Goal: Transaction & Acquisition: Purchase product/service

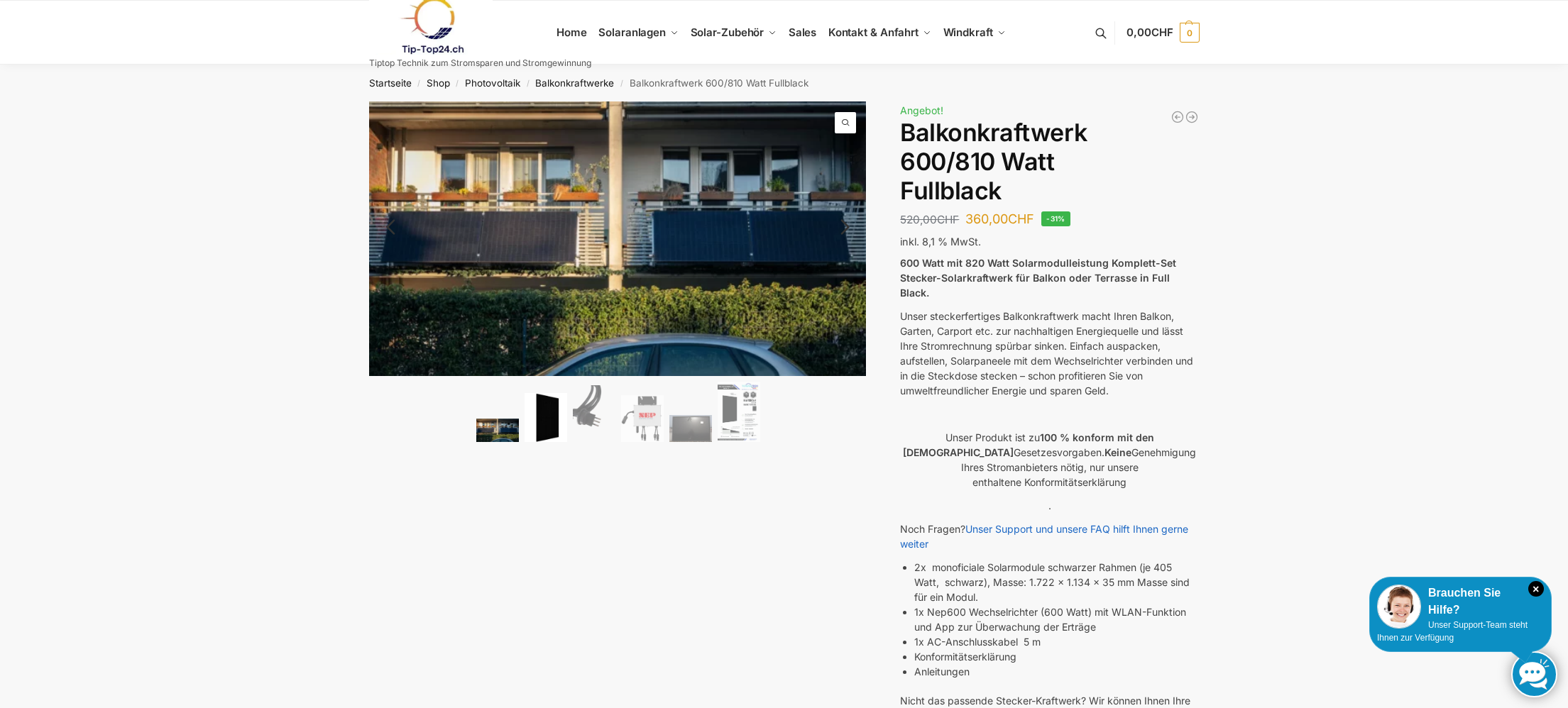
click at [548, 423] on img at bounding box center [545, 418] width 42 height 49
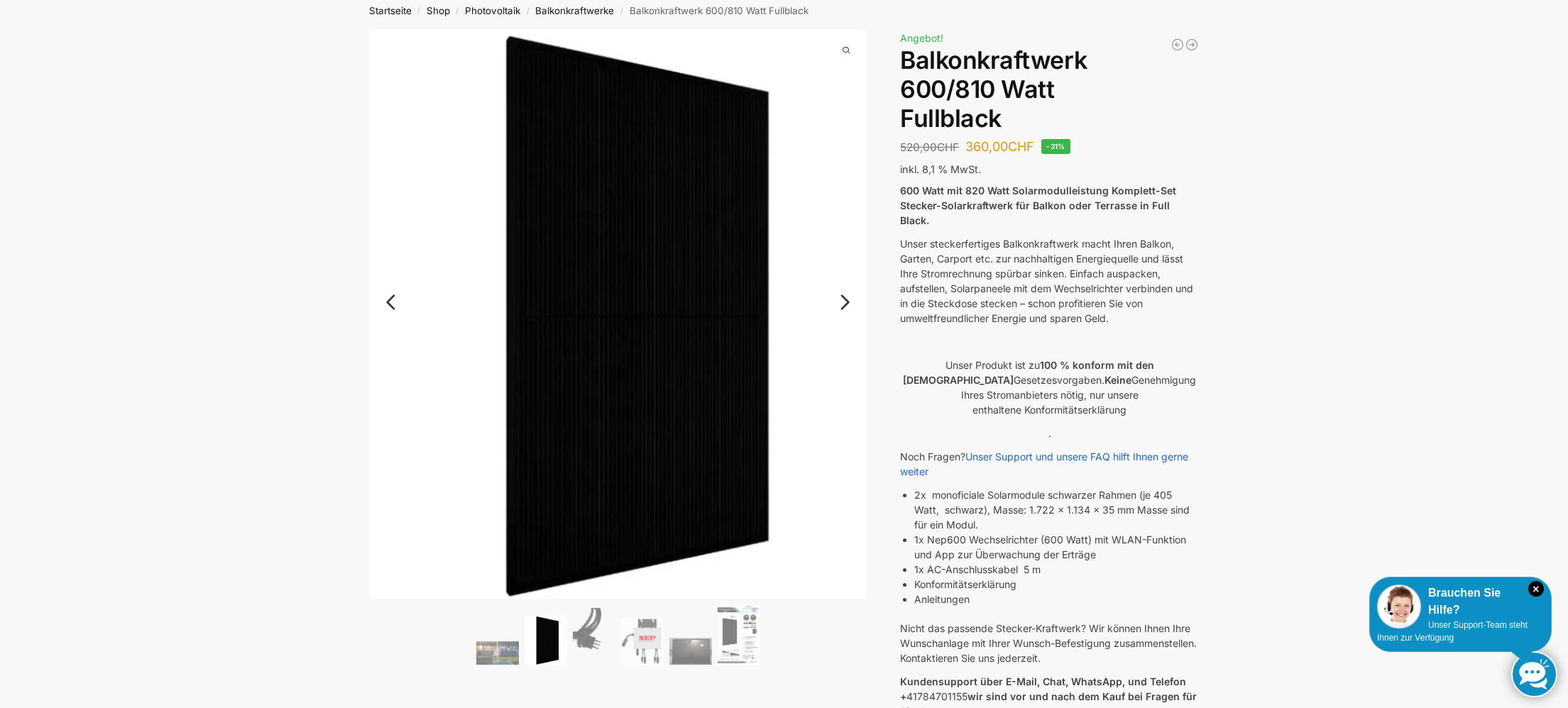
scroll to position [84, 0]
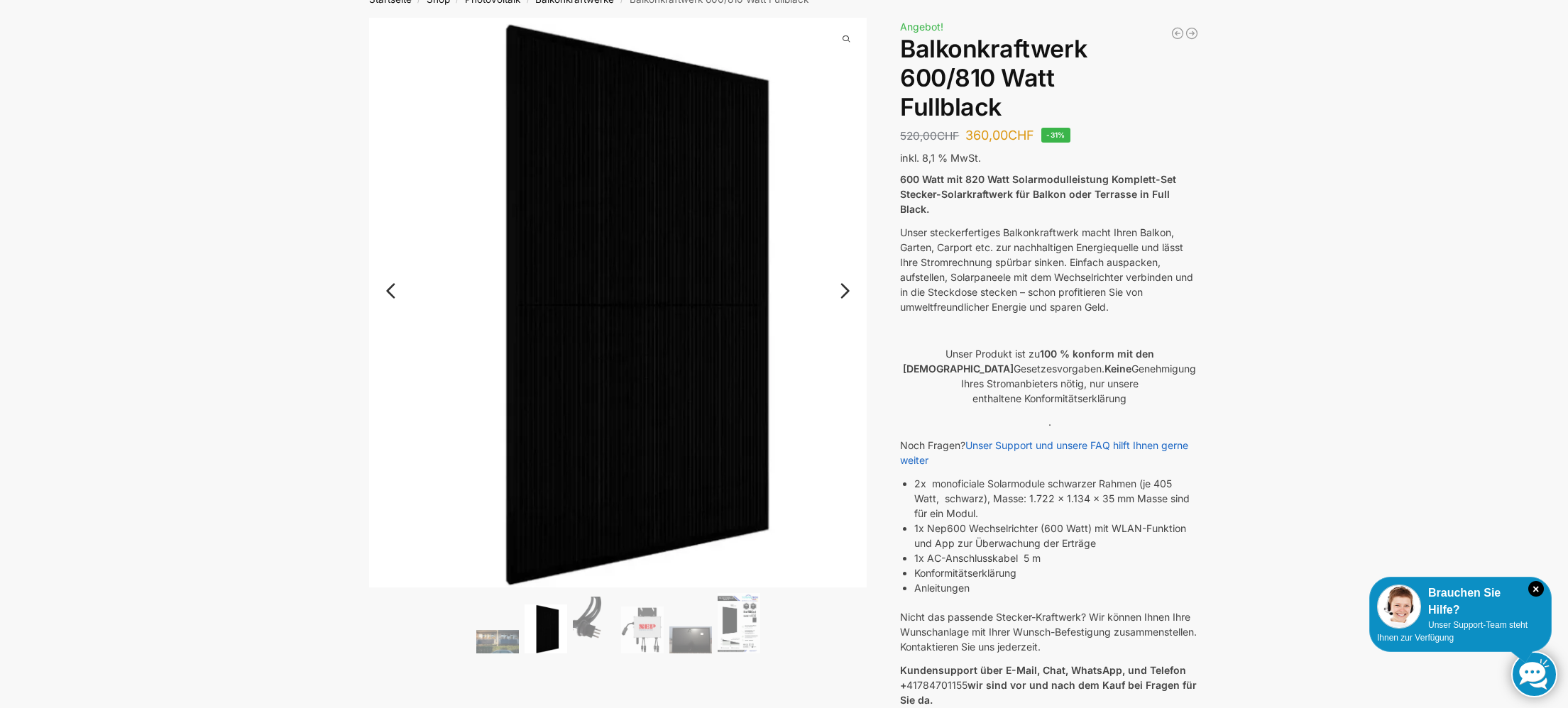
click at [846, 291] on link "Next" at bounding box center [843, 298] width 48 height 14
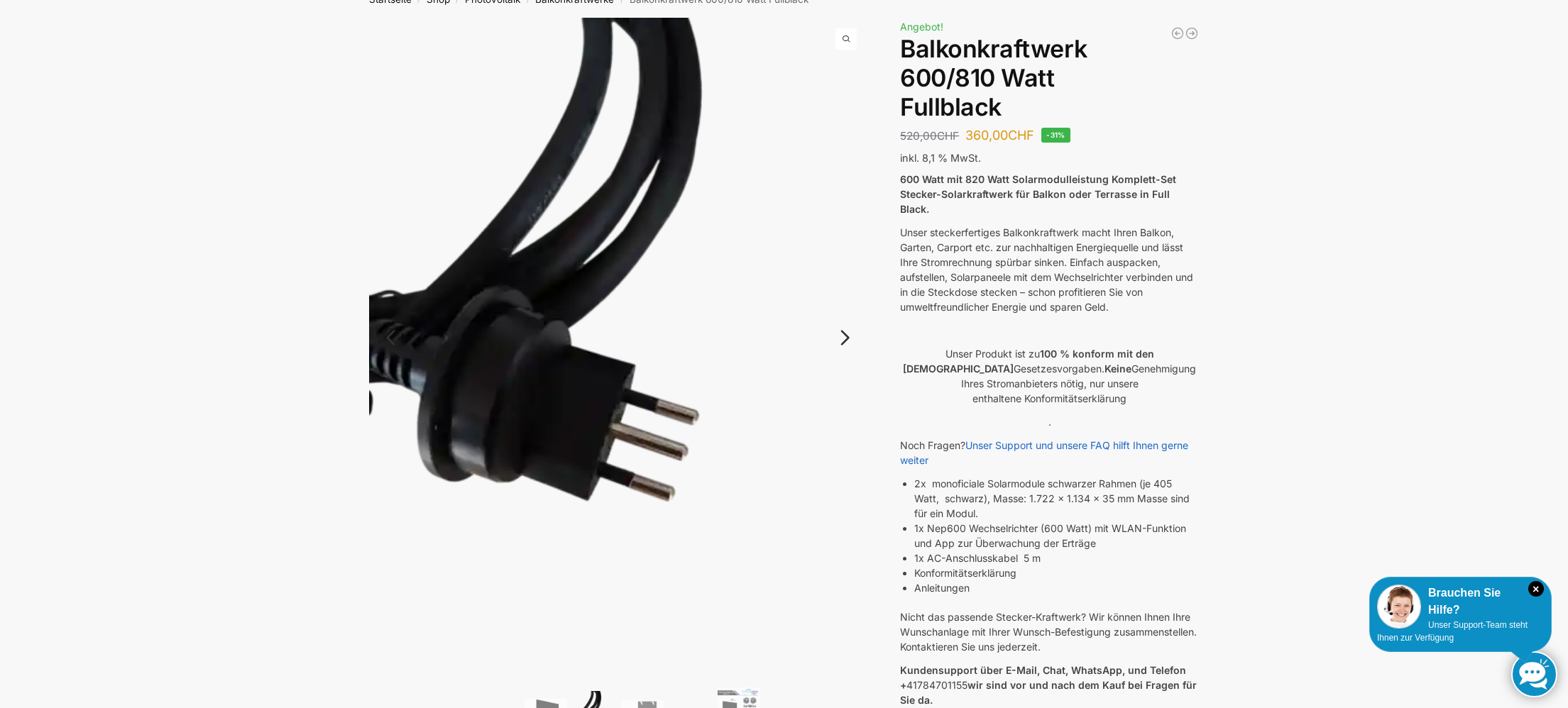
click at [844, 338] on link "Next" at bounding box center [843, 345] width 48 height 14
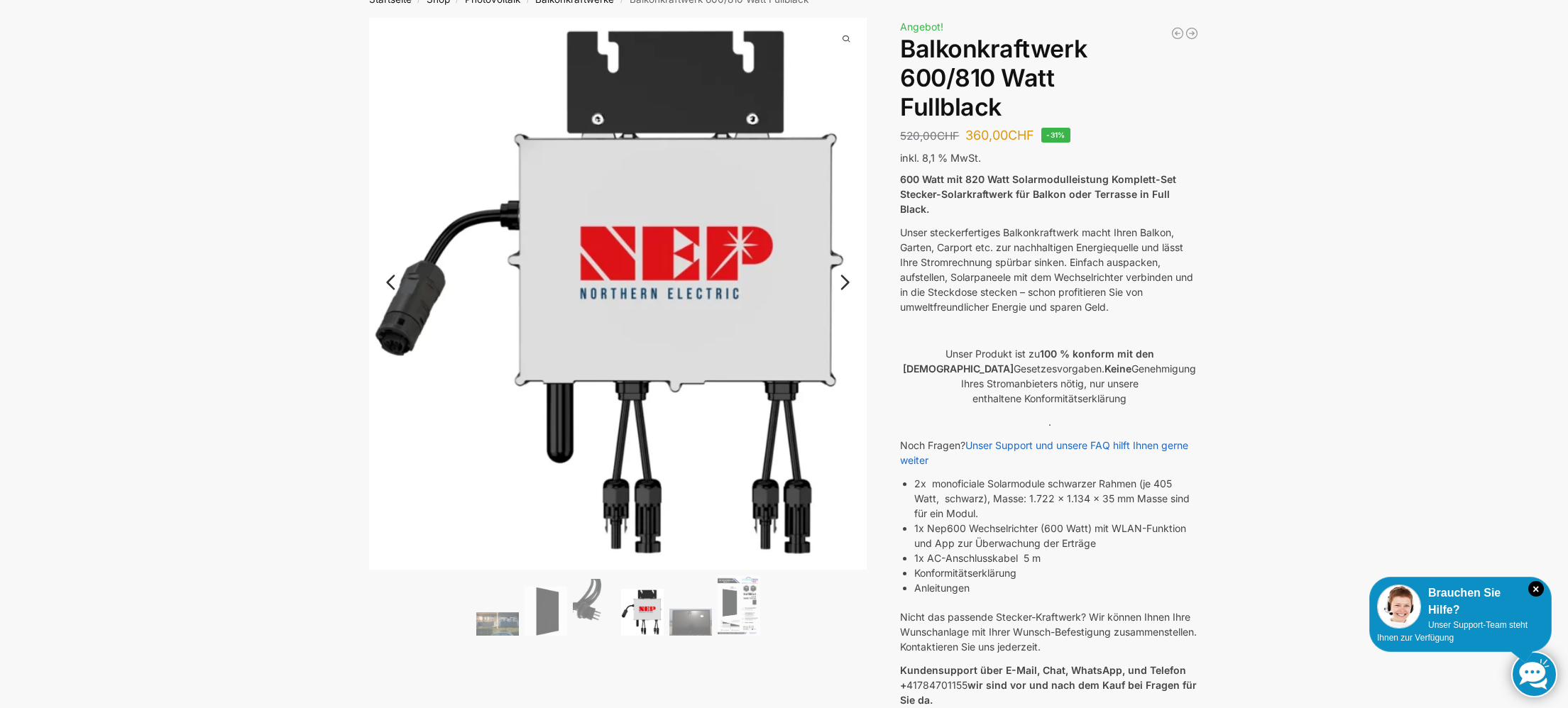
click at [850, 283] on link "Next" at bounding box center [843, 289] width 48 height 14
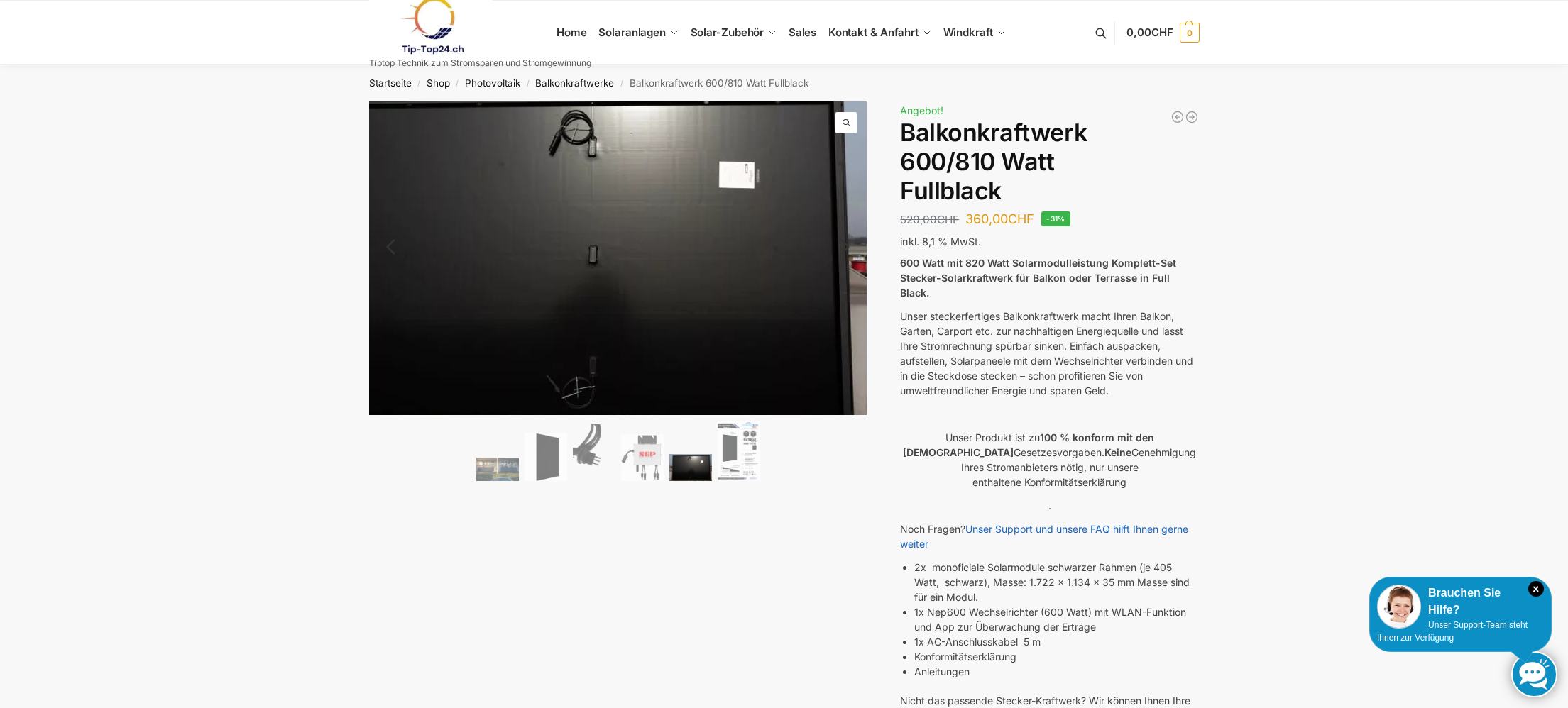
scroll to position [0, 0]
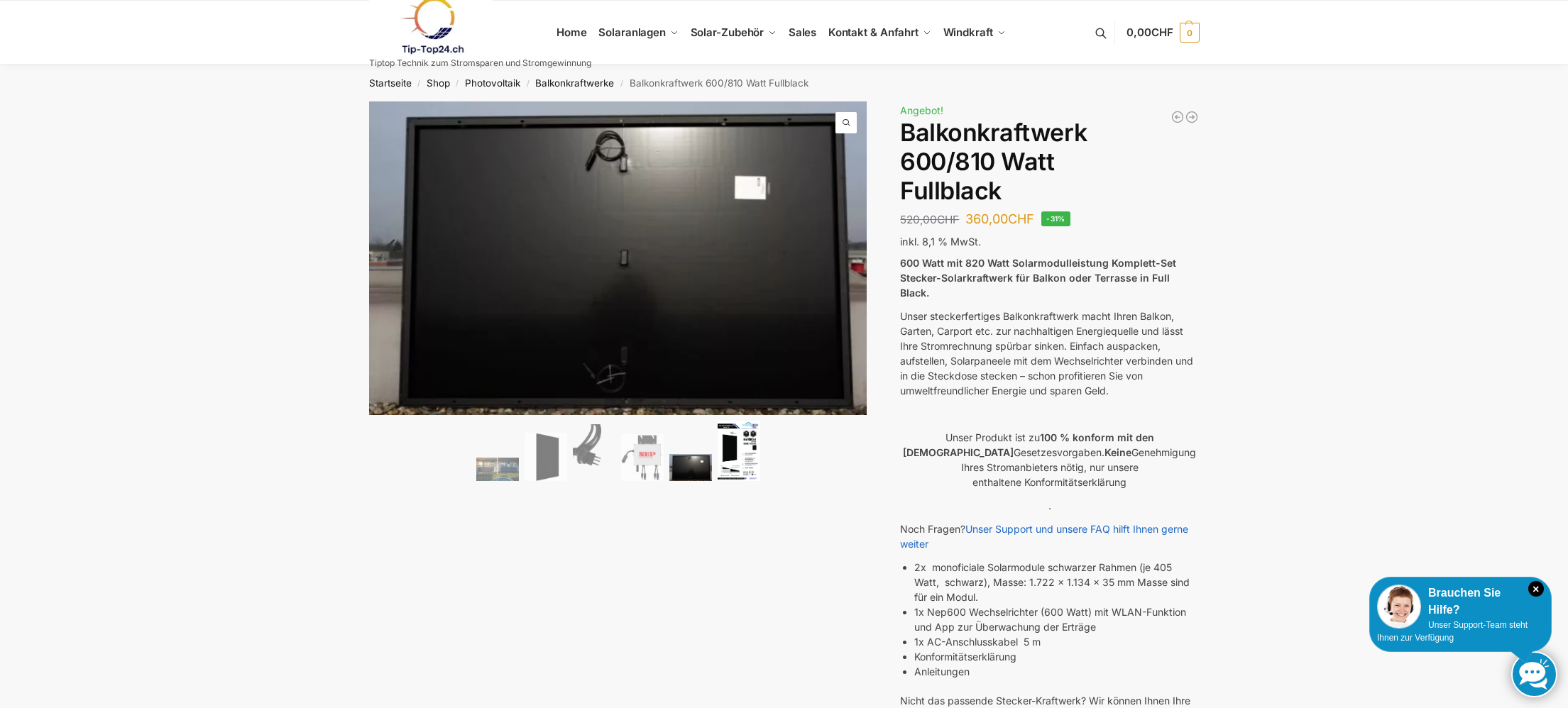
click at [735, 460] on img at bounding box center [738, 451] width 42 height 60
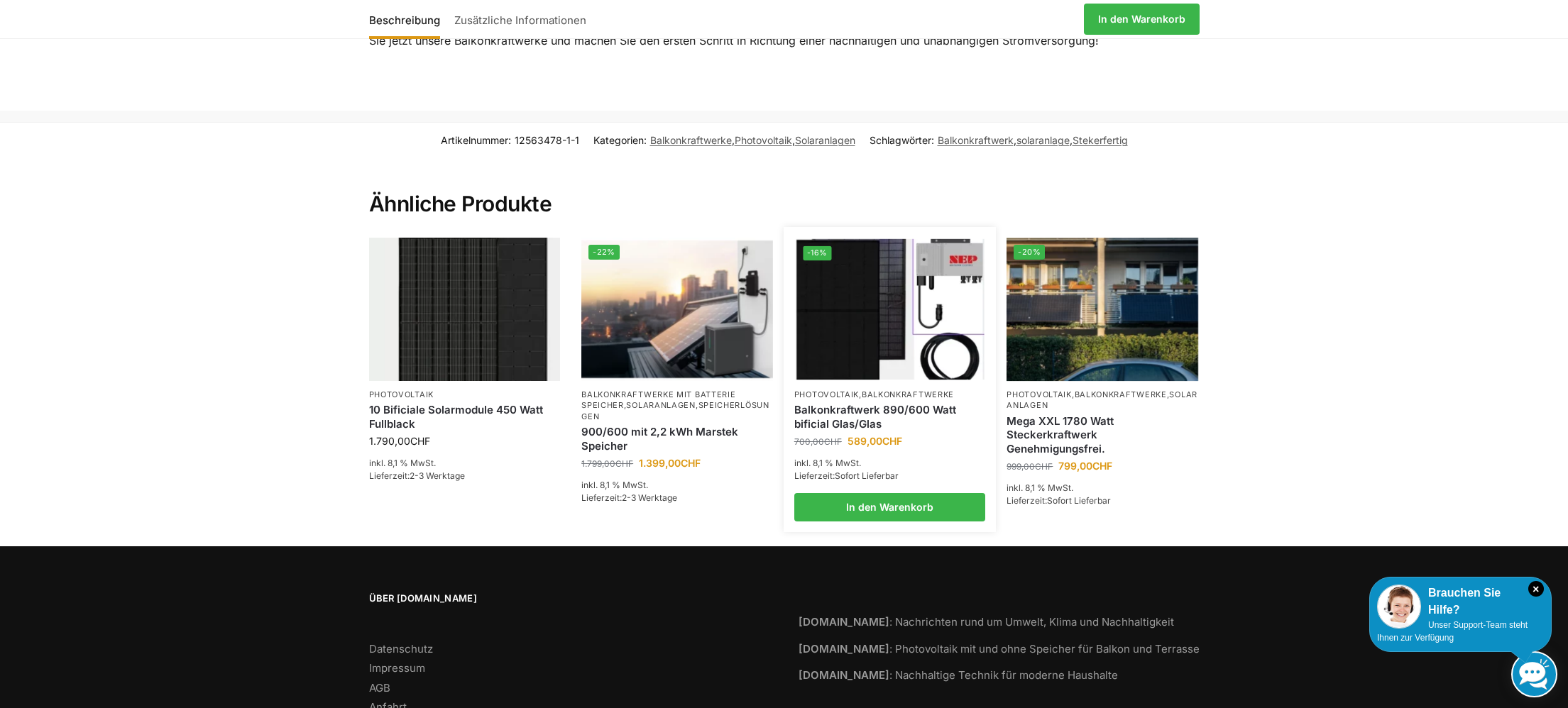
scroll to position [2126, 0]
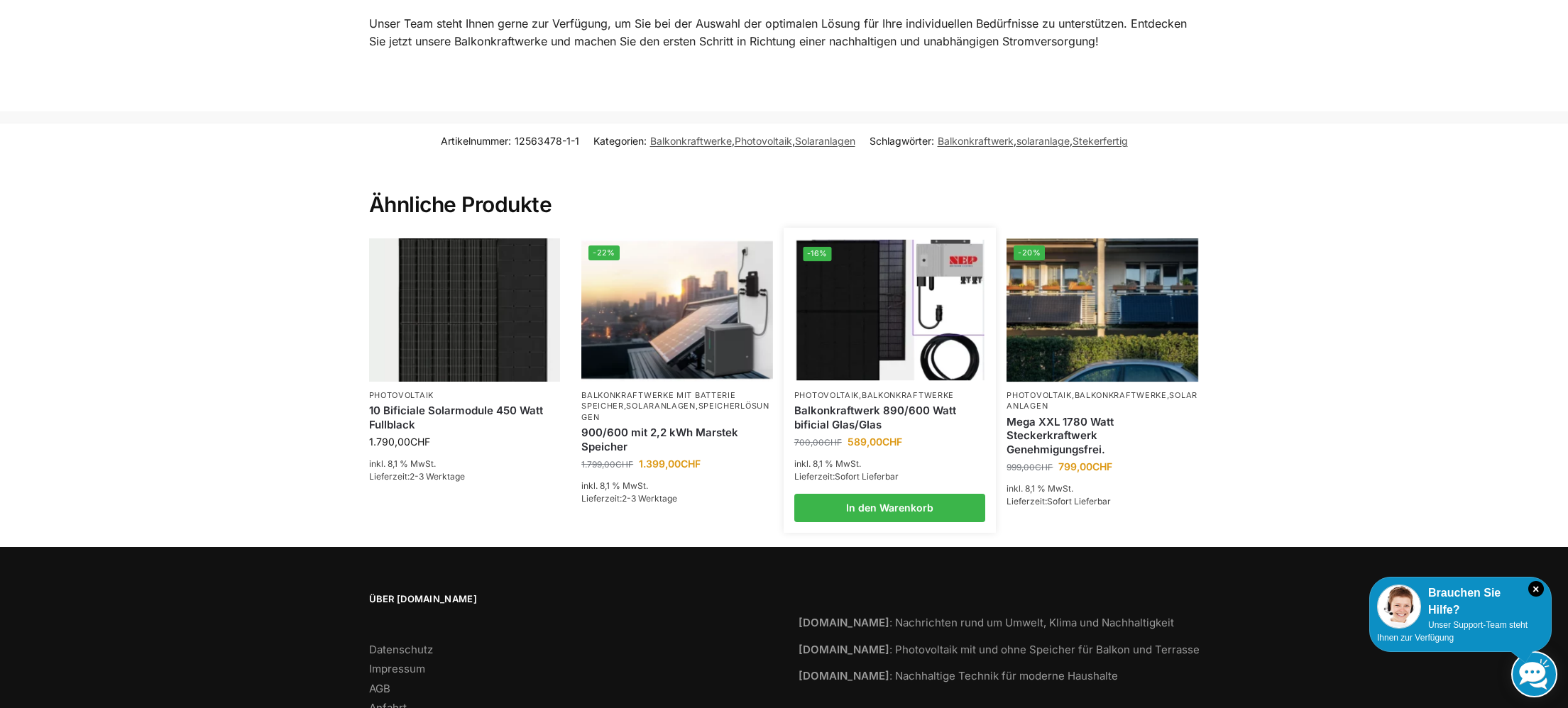
click at [866, 321] on img at bounding box center [890, 310] width 188 height 141
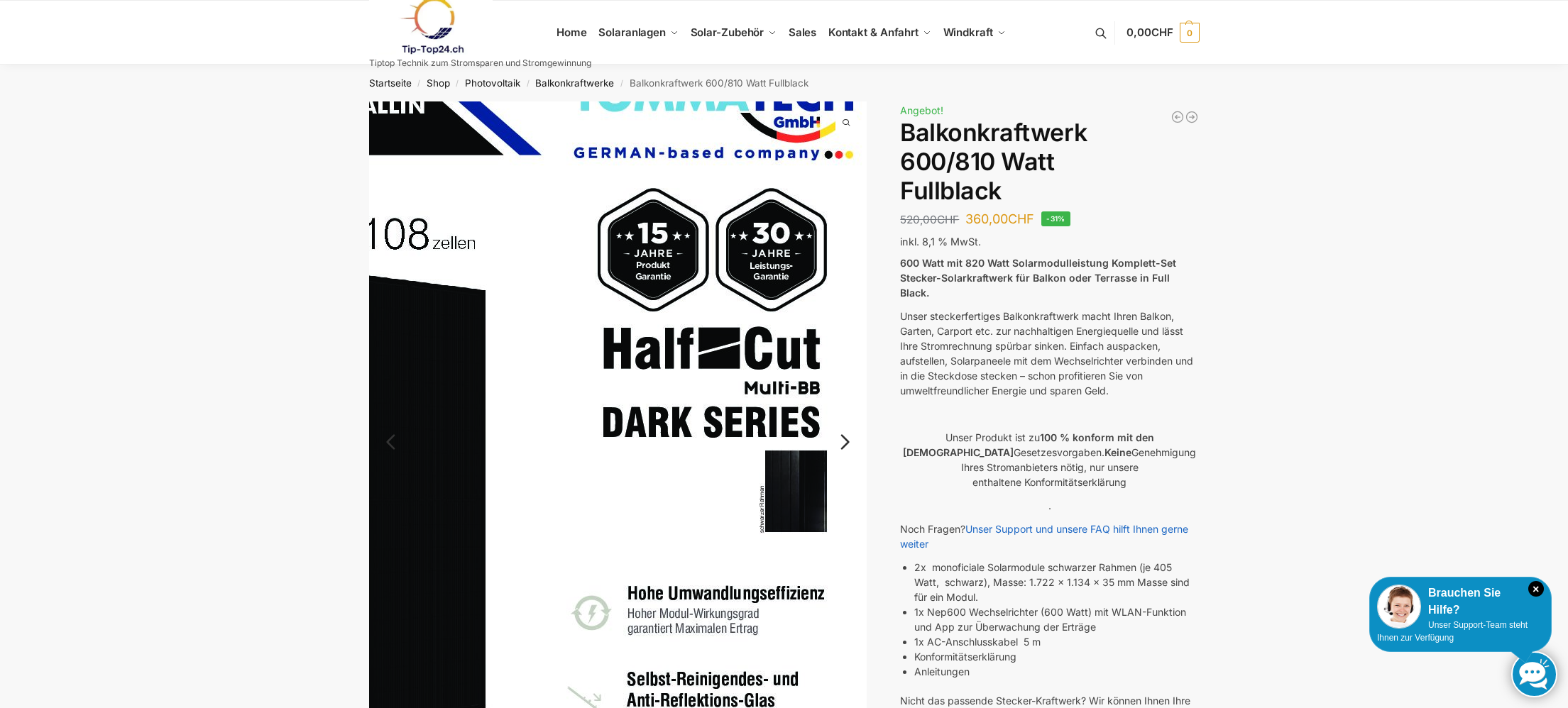
scroll to position [0, 0]
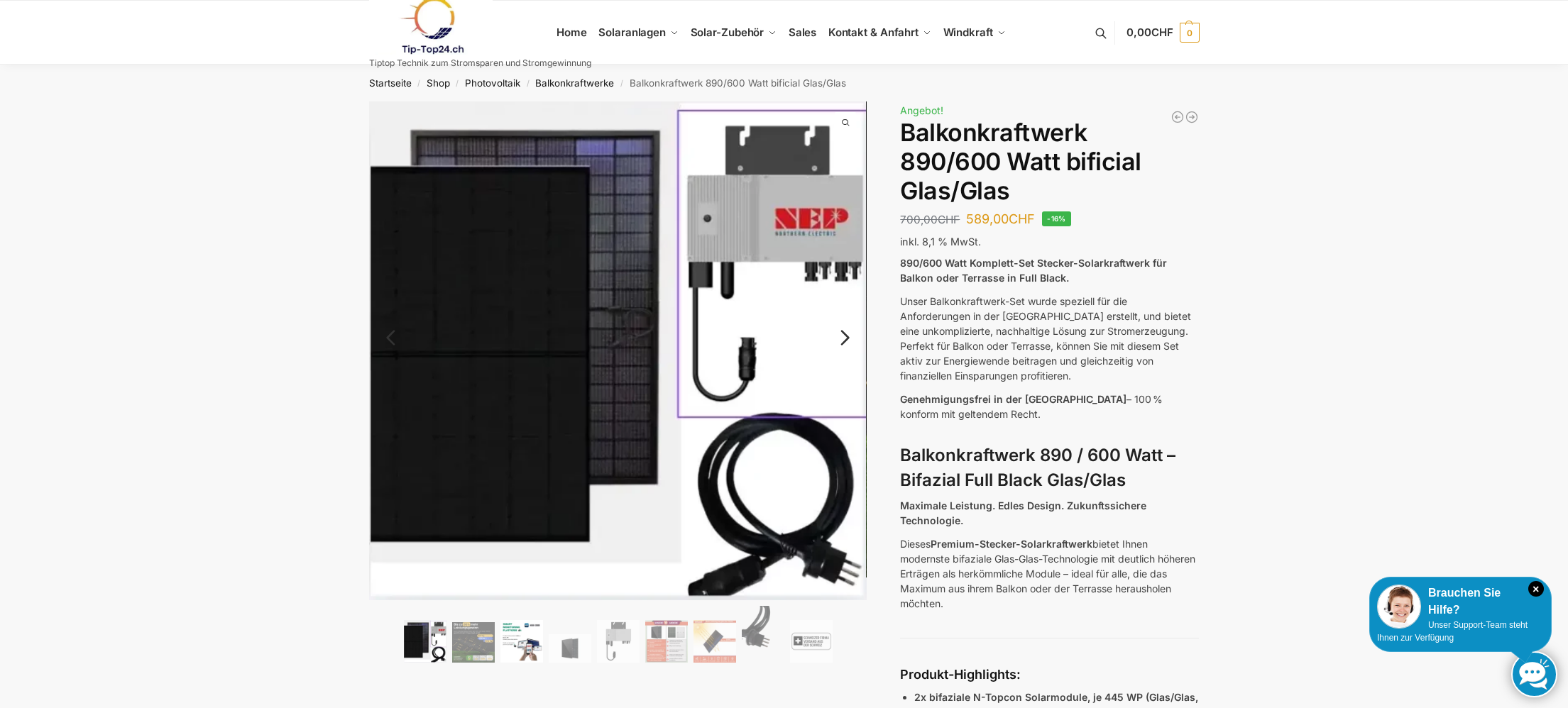
click at [529, 642] on img at bounding box center [521, 640] width 42 height 42
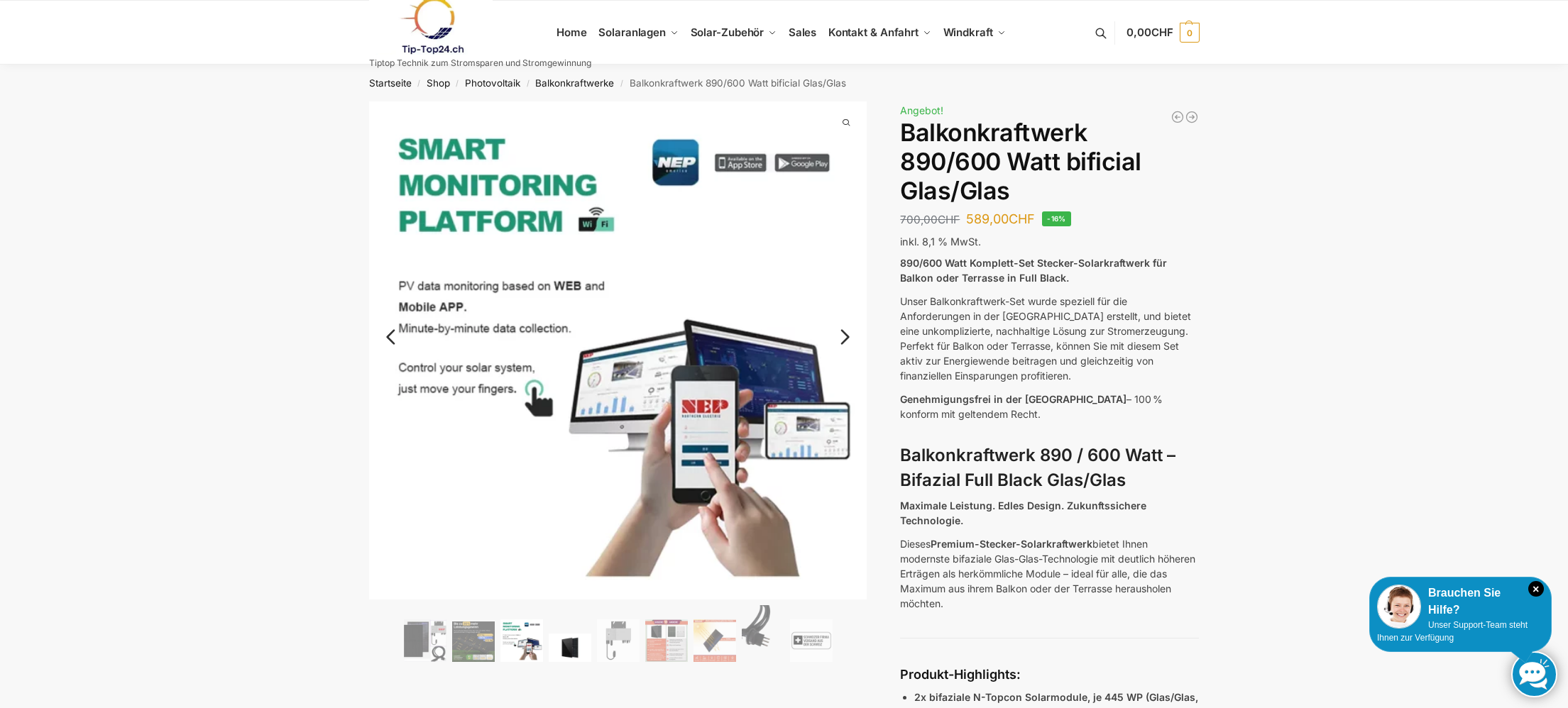
click at [570, 642] on img at bounding box center [569, 648] width 42 height 28
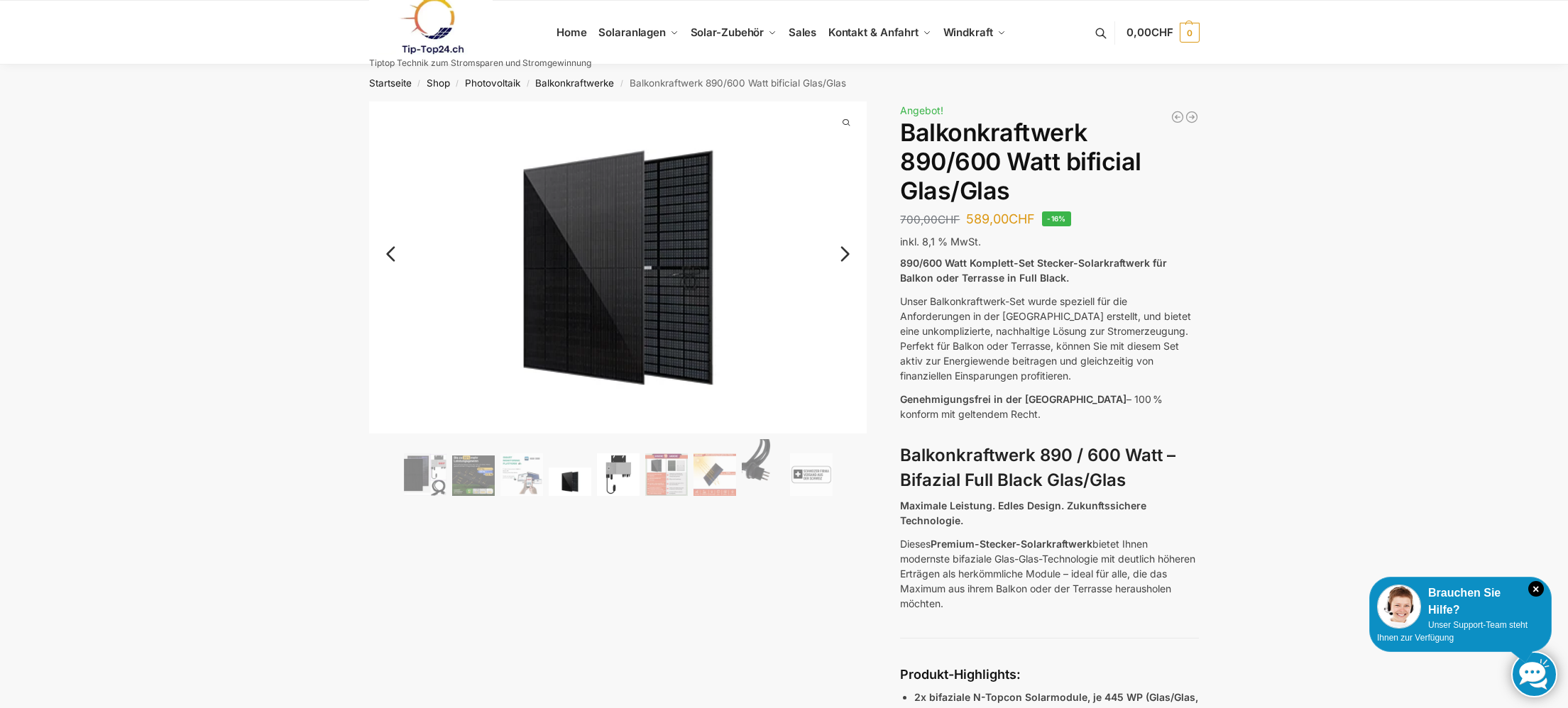
click at [624, 480] on img at bounding box center [617, 474] width 42 height 42
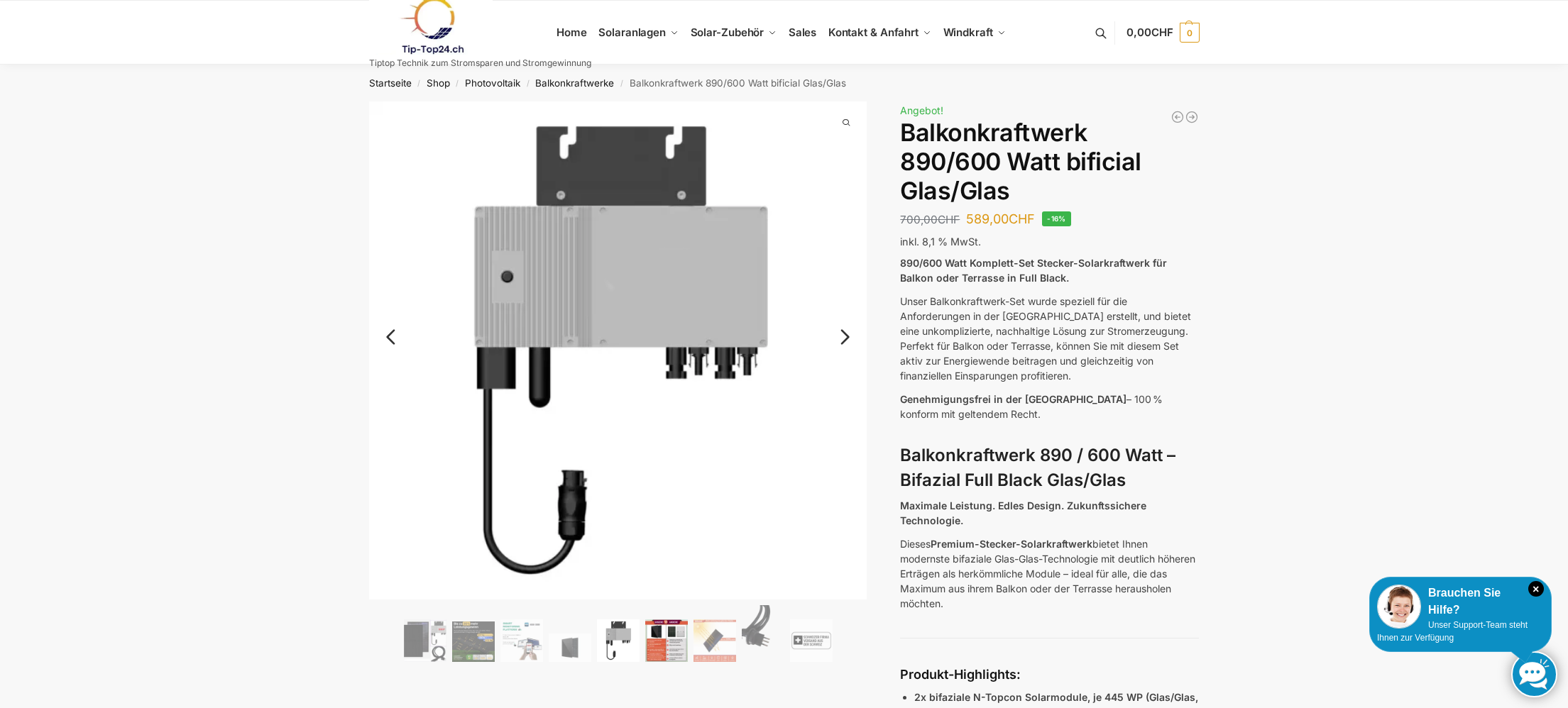
click at [663, 658] on img at bounding box center [666, 640] width 42 height 42
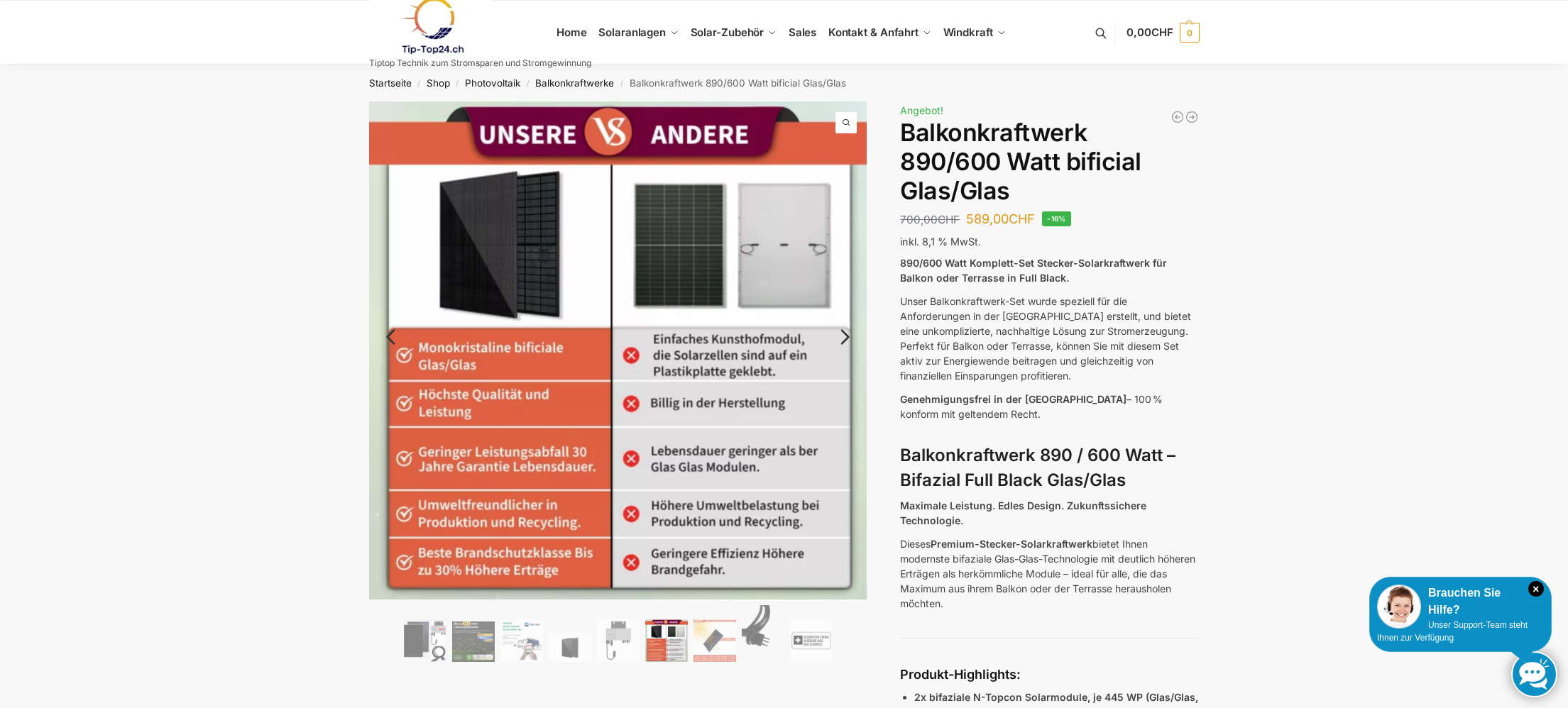
click at [663, 658] on img at bounding box center [666, 640] width 42 height 42
click at [719, 652] on img at bounding box center [714, 640] width 42 height 42
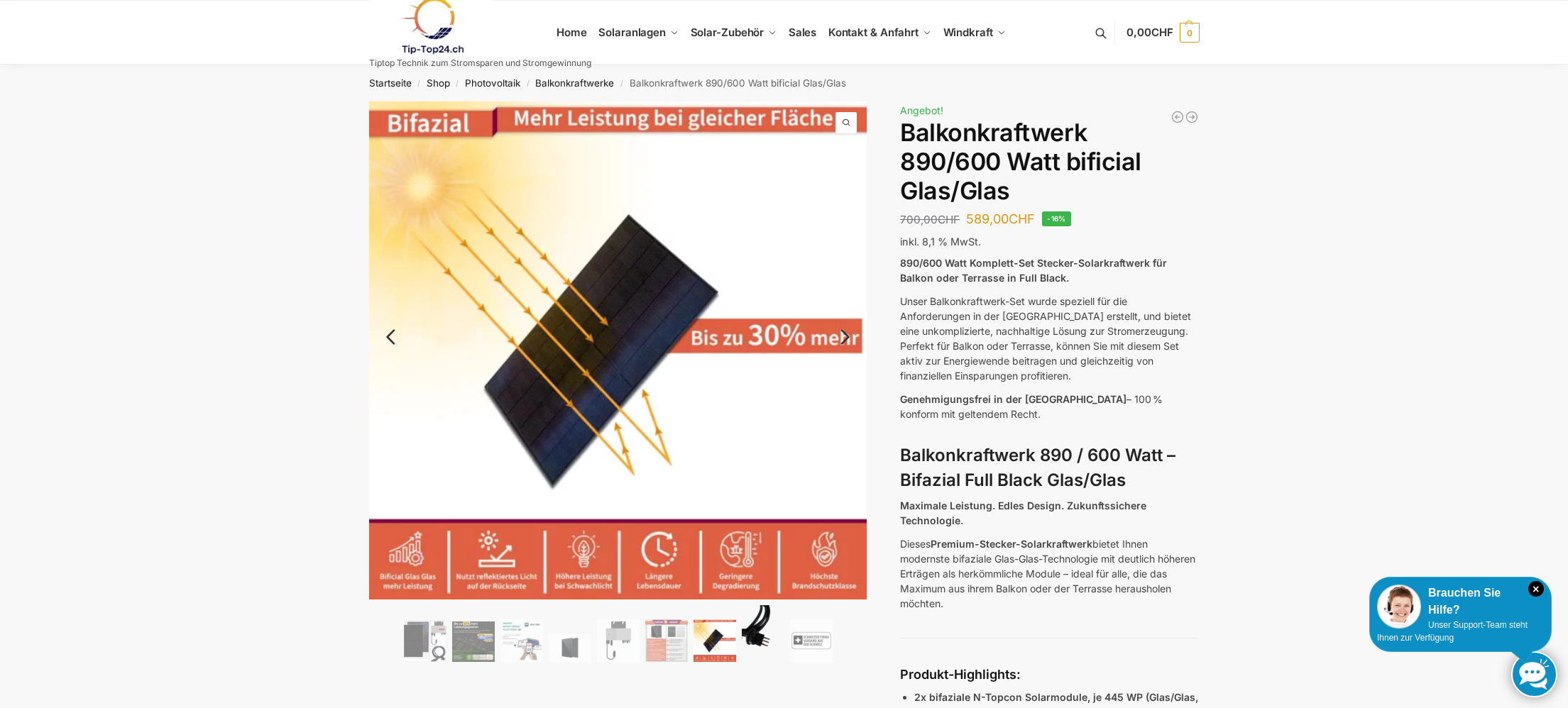
click at [755, 645] on img at bounding box center [763, 633] width 42 height 56
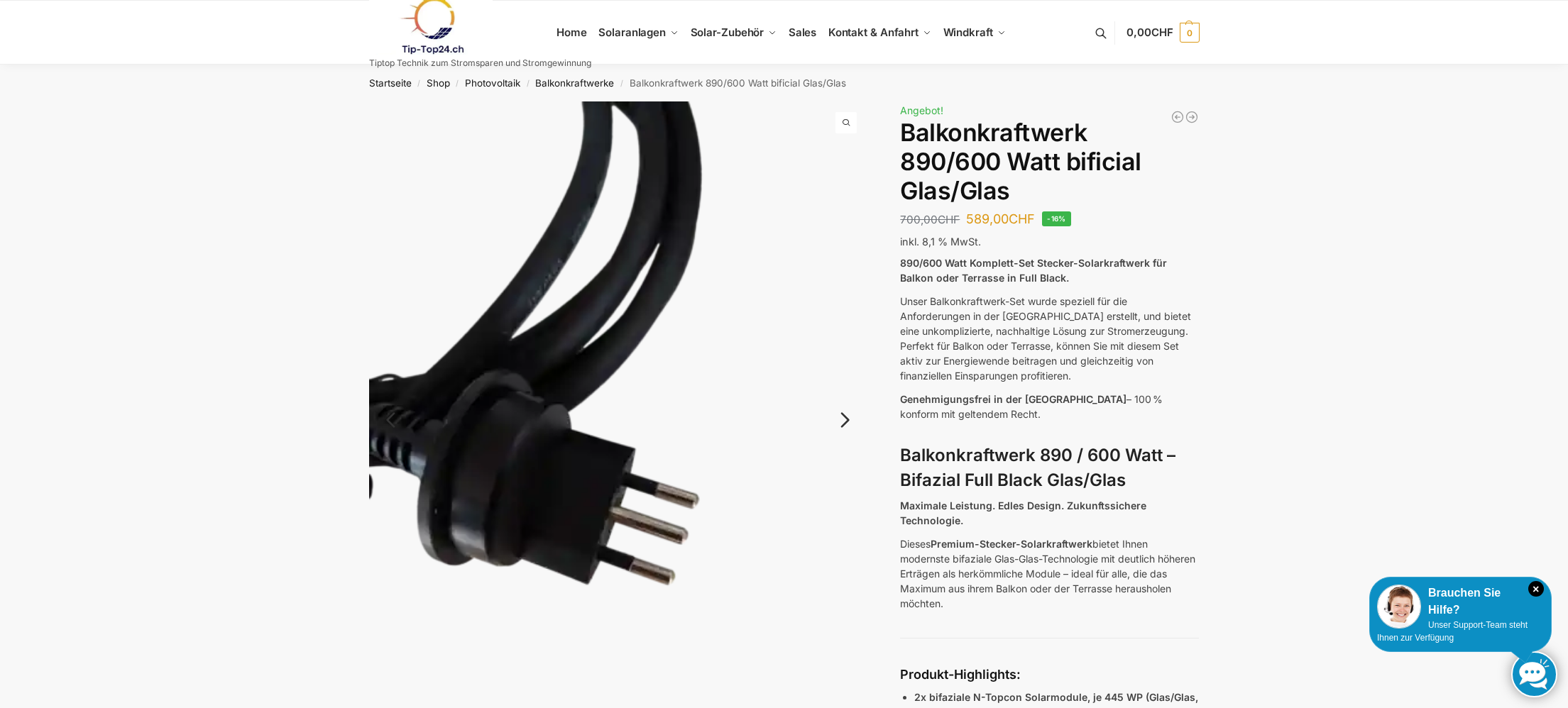
click at [845, 420] on link "Next" at bounding box center [843, 426] width 48 height 14
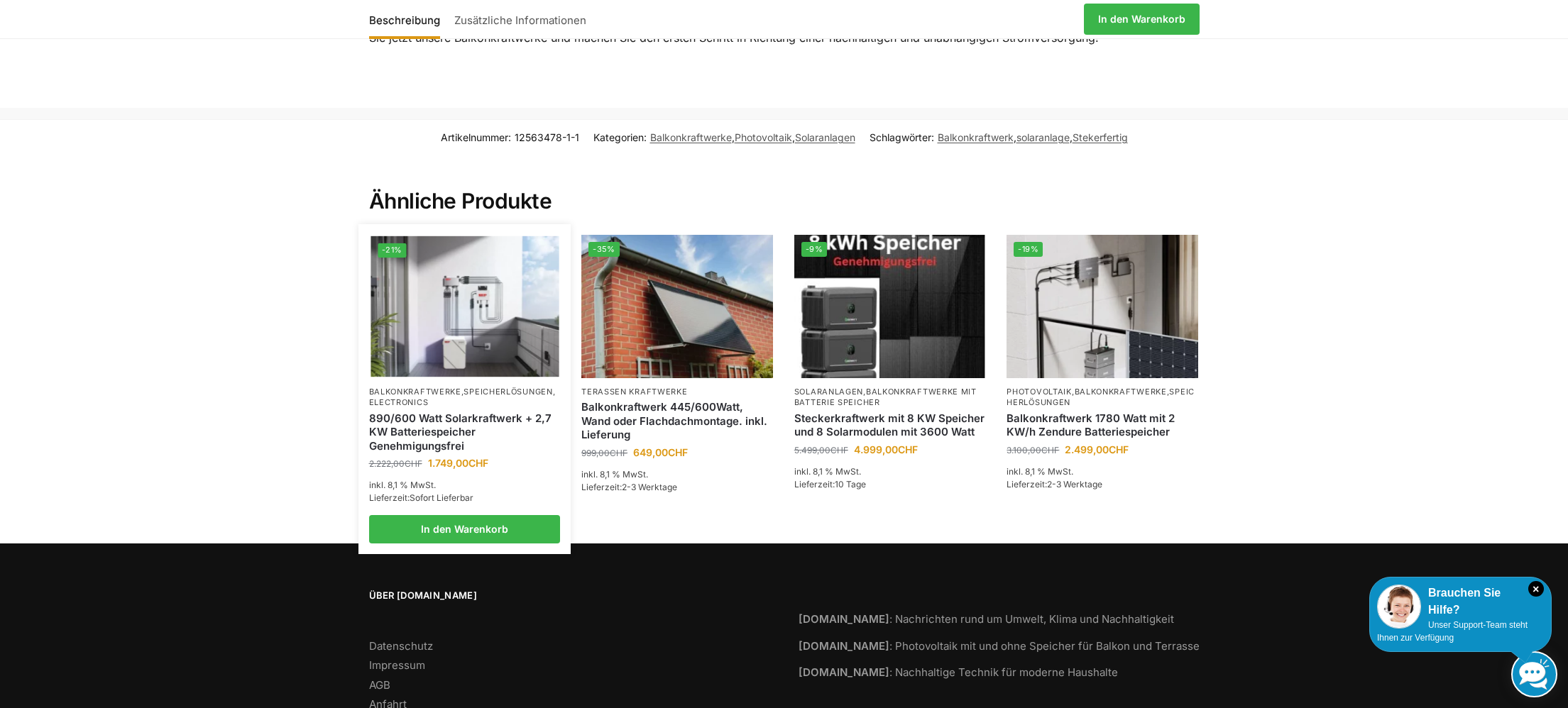
scroll to position [2129, 0]
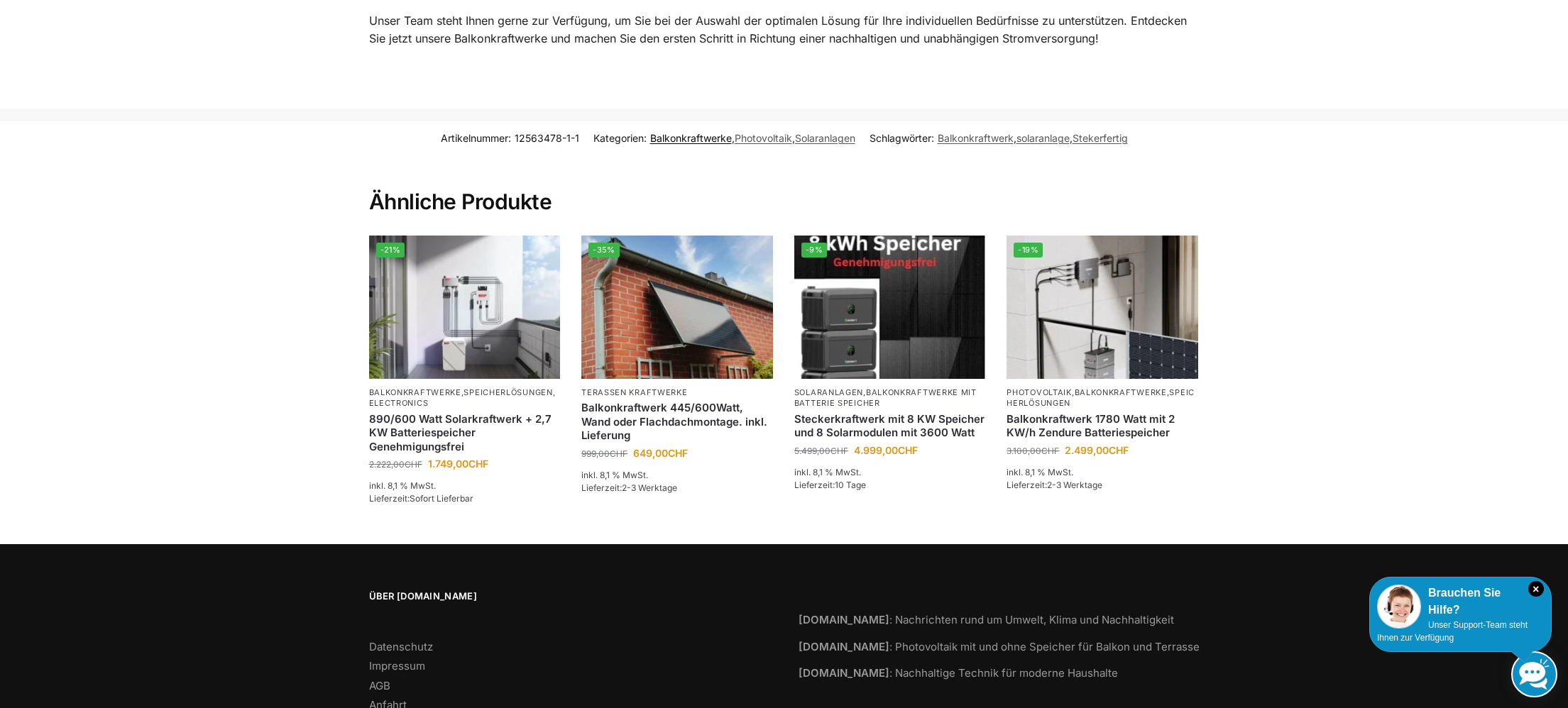
click at [701, 132] on link "Balkonkraftwerke" at bounding box center [691, 138] width 82 height 12
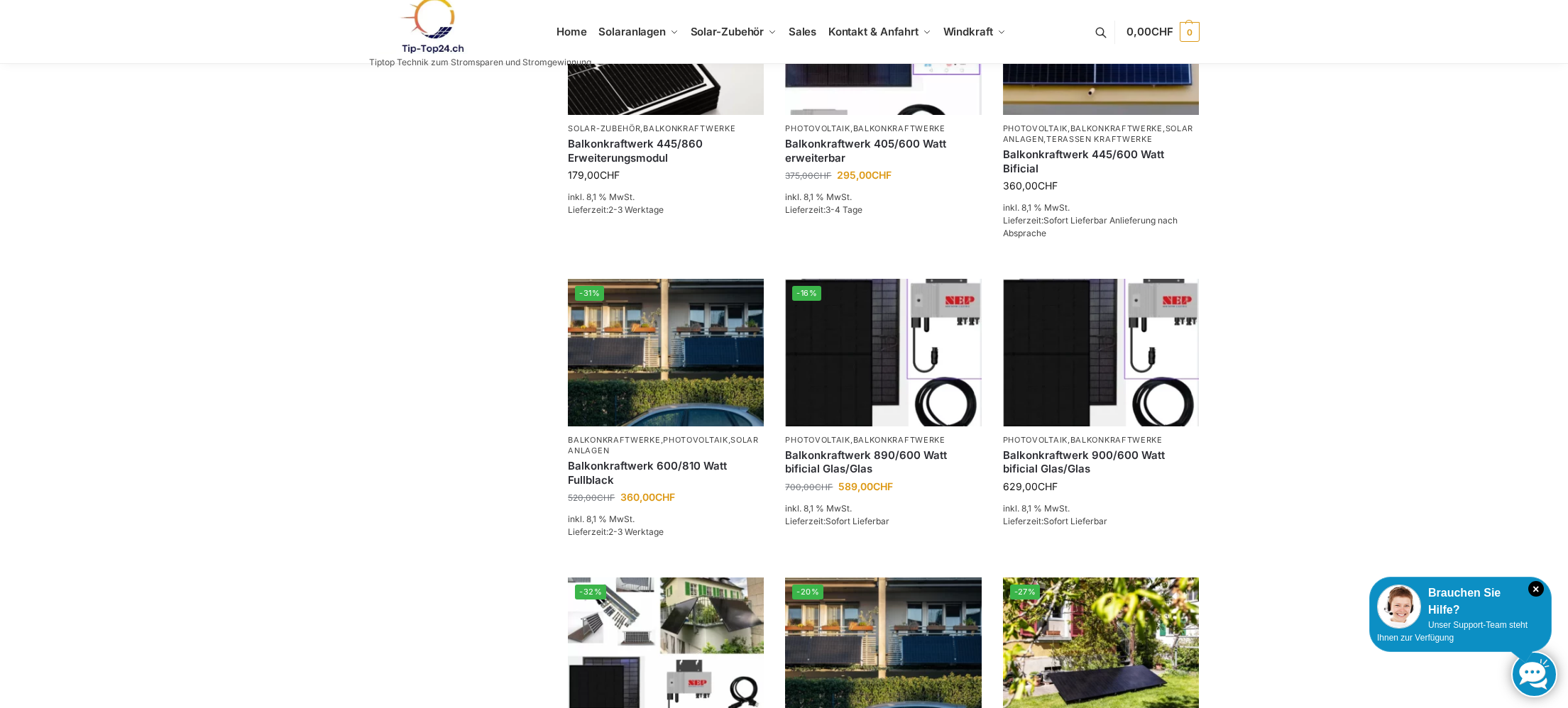
scroll to position [395, 0]
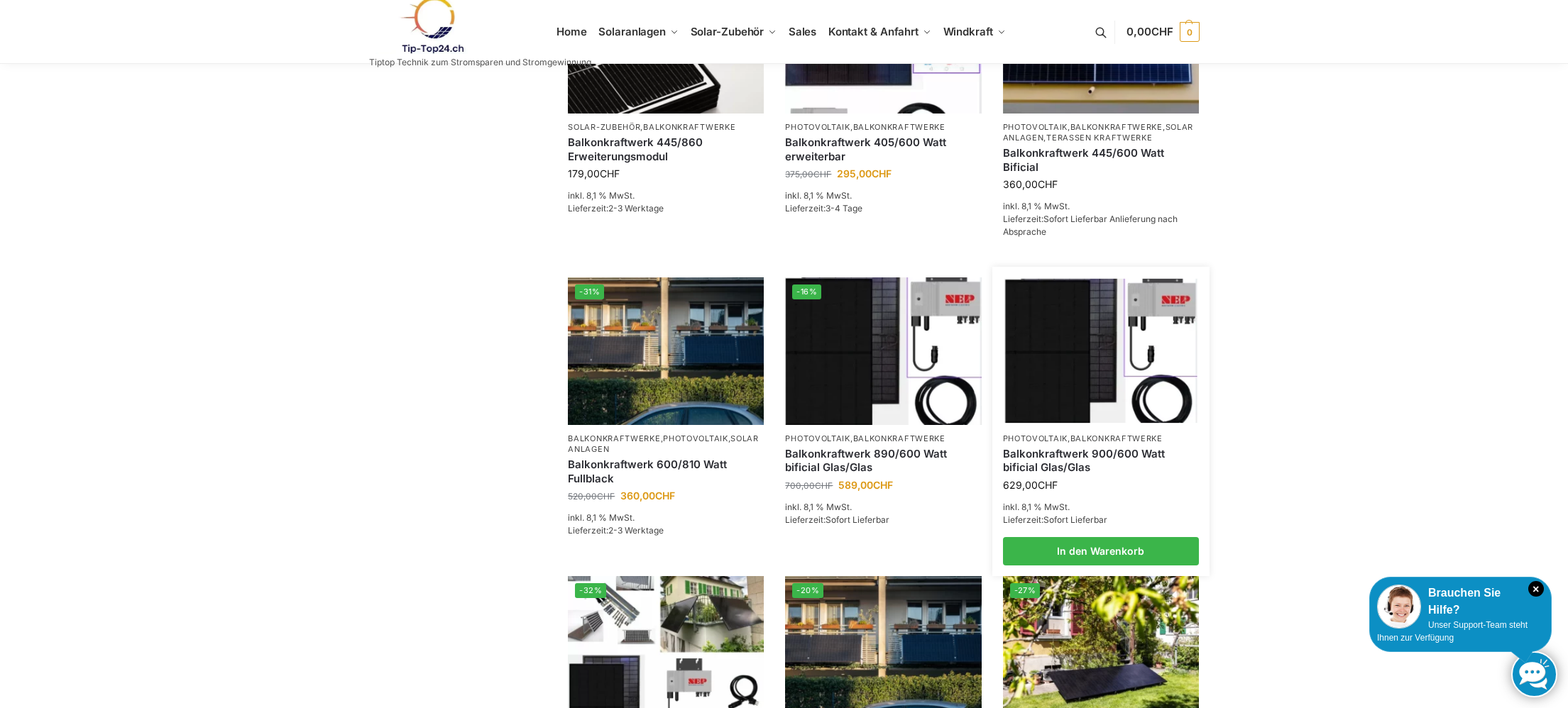
click at [1059, 363] on img at bounding box center [1100, 350] width 193 height 144
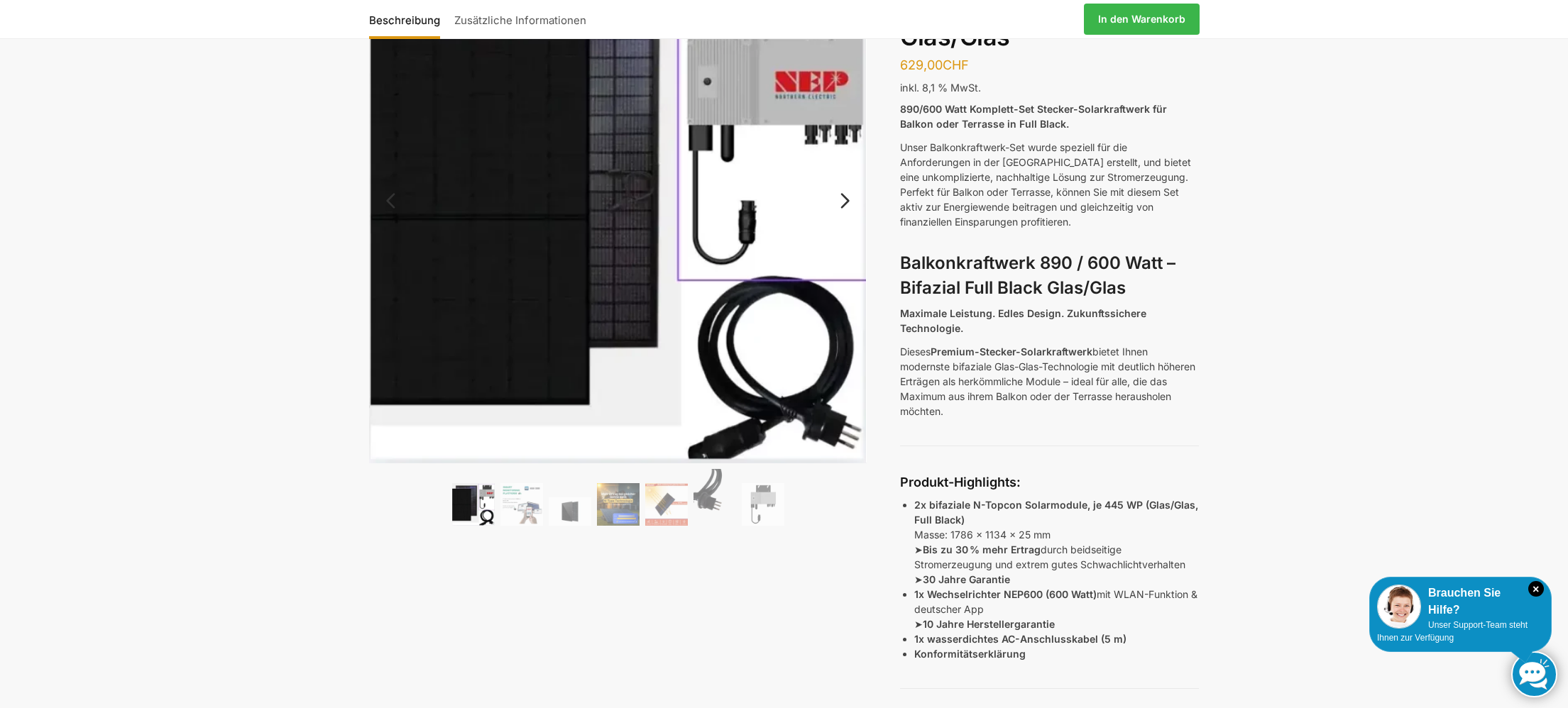
scroll to position [138, 0]
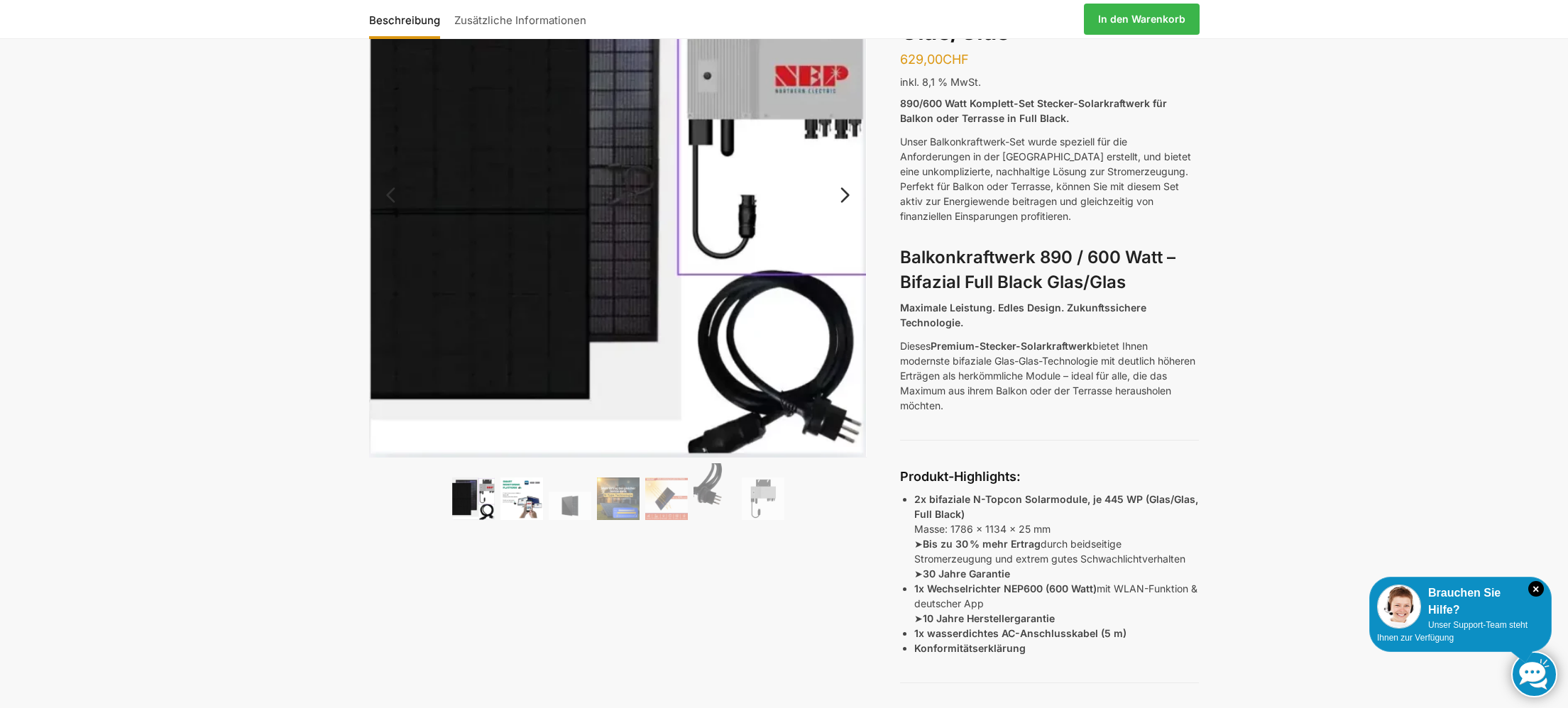
click at [525, 499] on img at bounding box center [521, 498] width 42 height 42
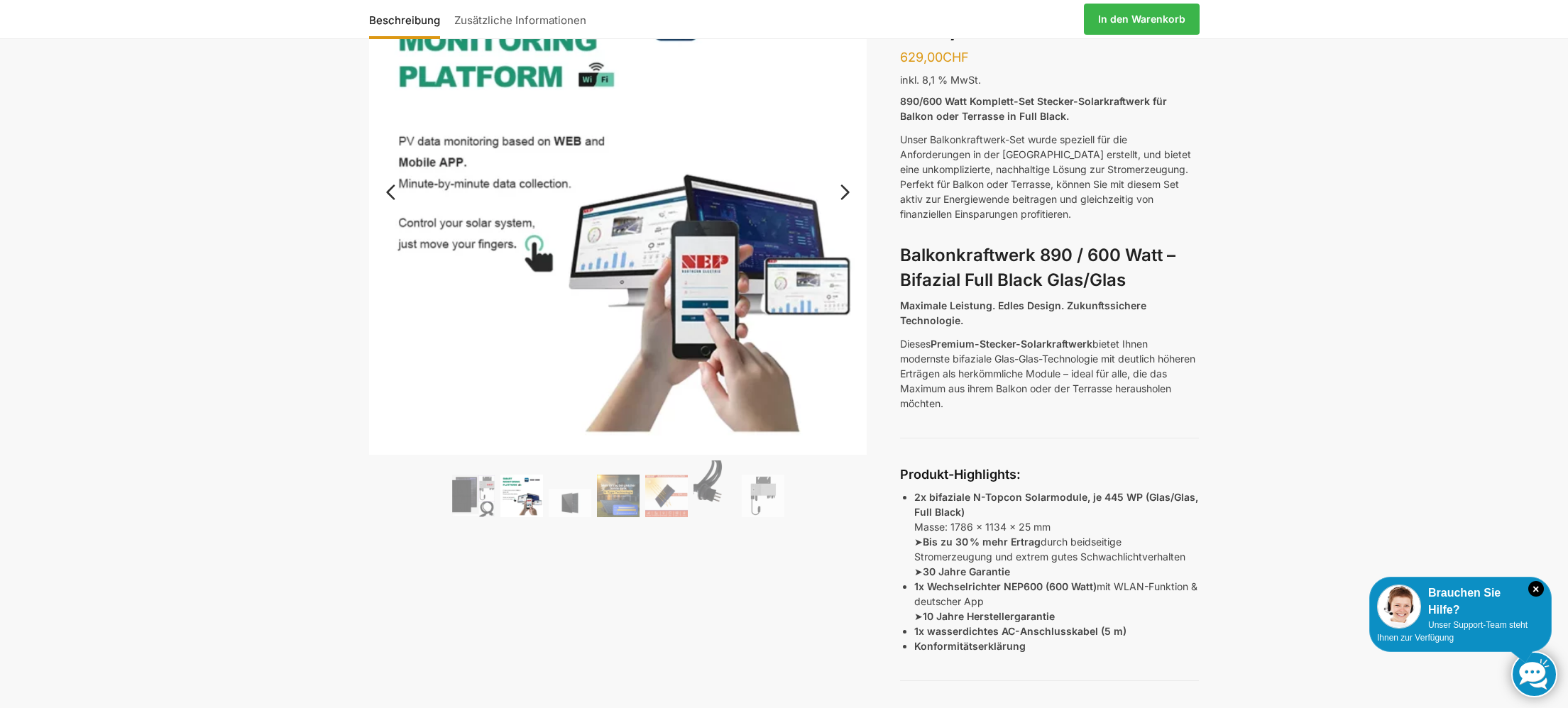
scroll to position [147, 0]
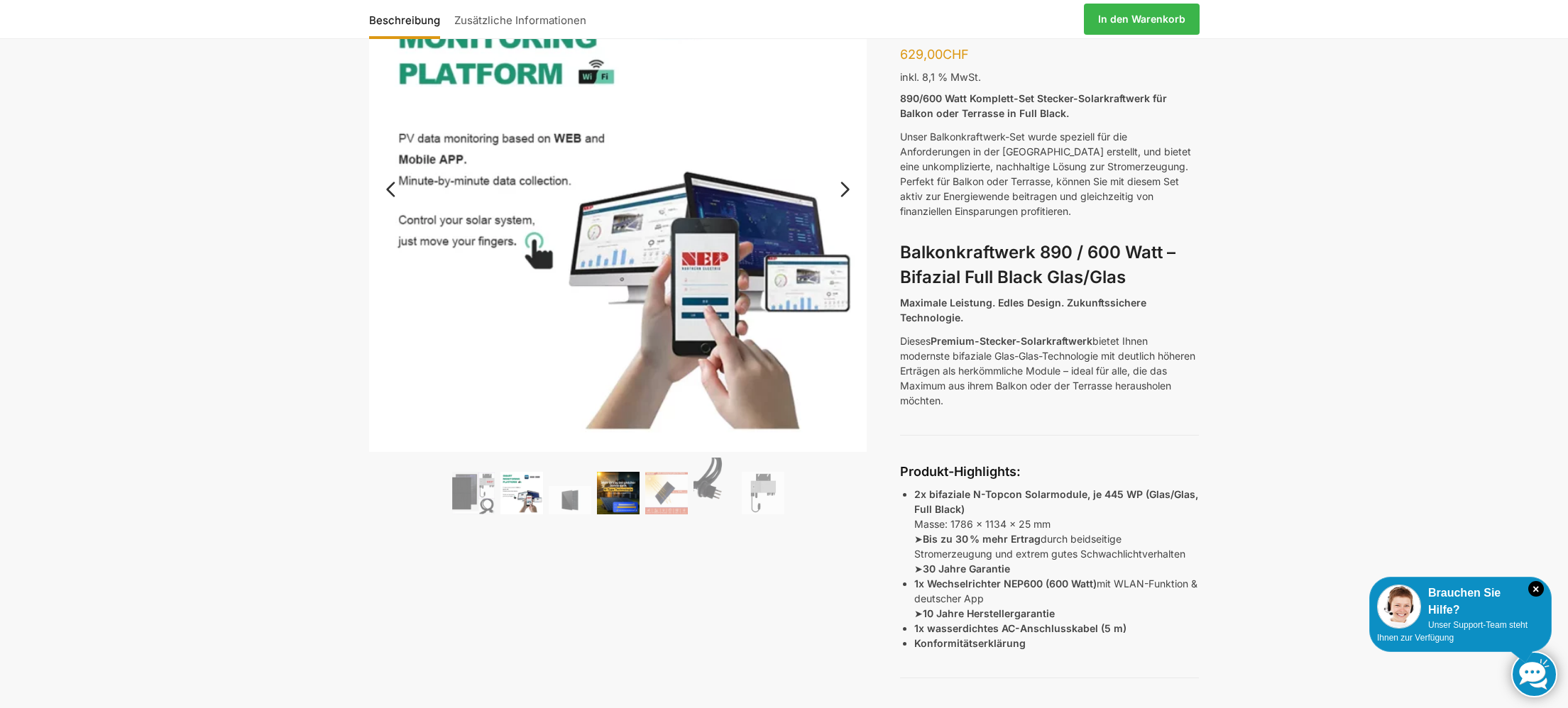
click at [612, 503] on img at bounding box center [617, 492] width 42 height 42
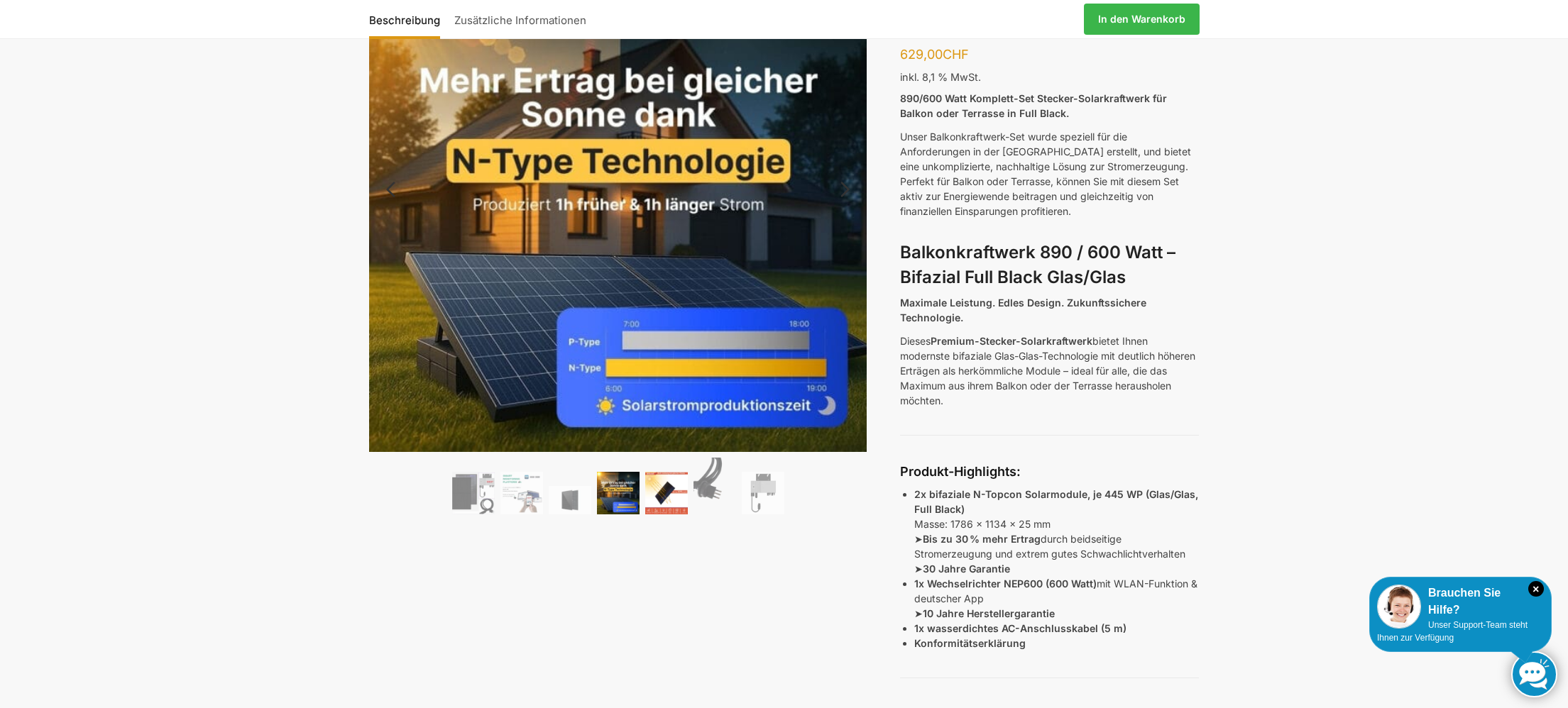
click at [658, 498] on img at bounding box center [666, 492] width 42 height 42
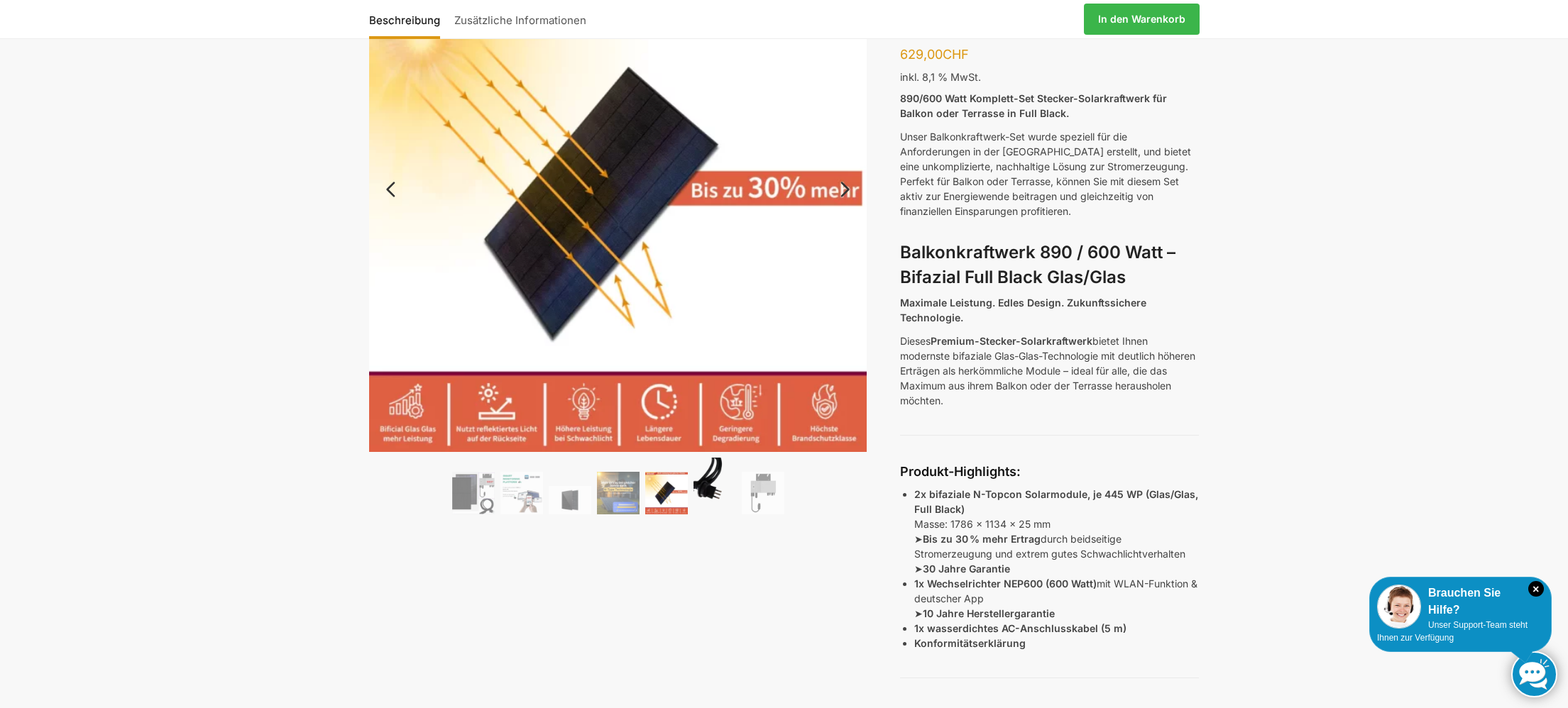
click at [715, 486] on img at bounding box center [714, 485] width 42 height 56
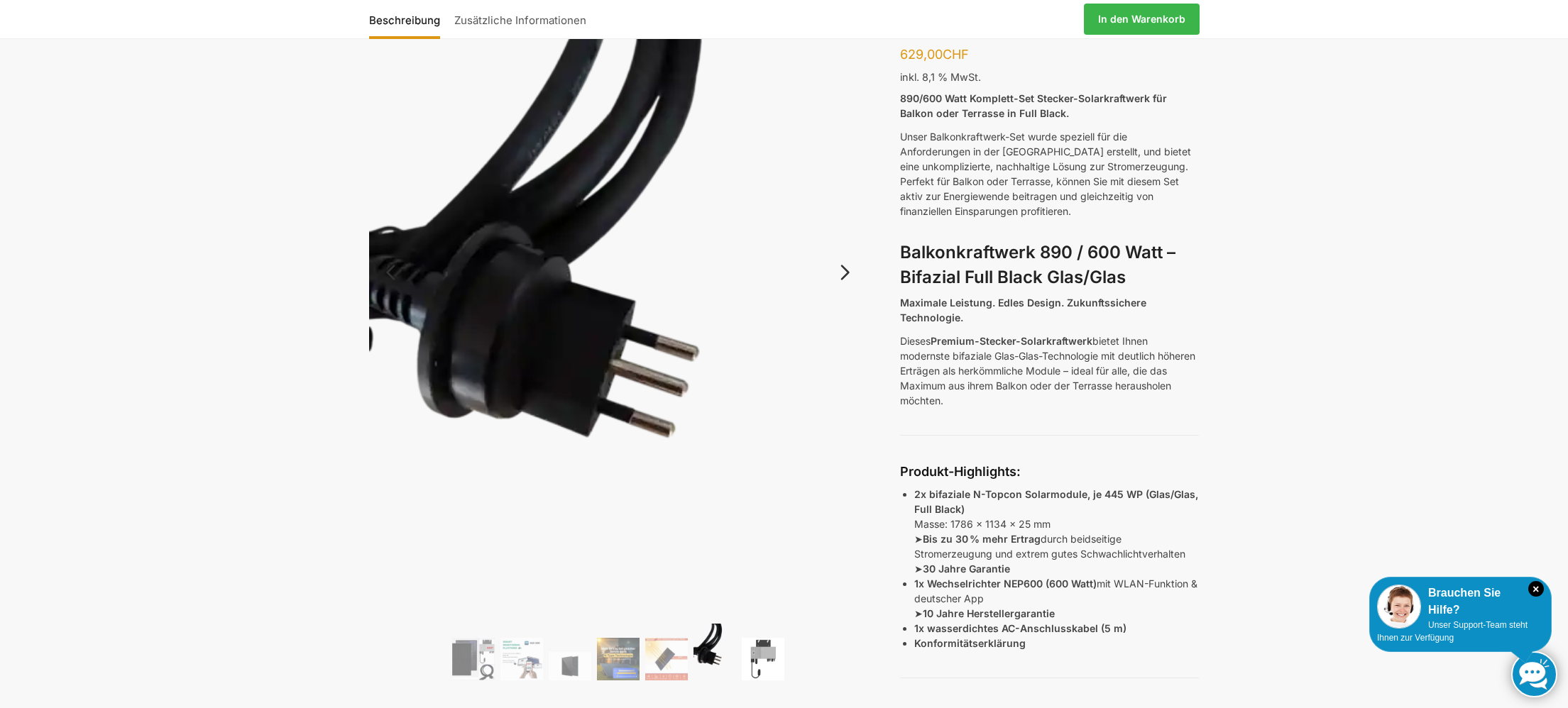
click at [765, 662] on img at bounding box center [763, 658] width 42 height 42
